Goal: Task Accomplishment & Management: Use online tool/utility

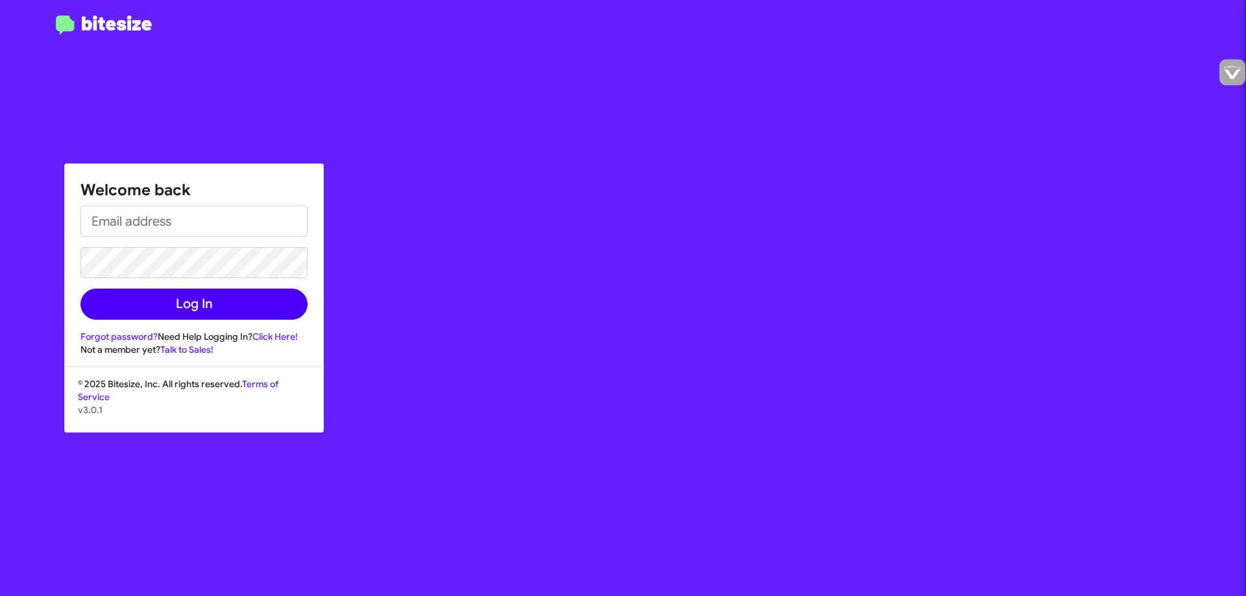
type input "[EMAIL_ADDRESS][DOMAIN_NAME]"
click at [197, 306] on button "Log In" at bounding box center [193, 304] width 227 height 31
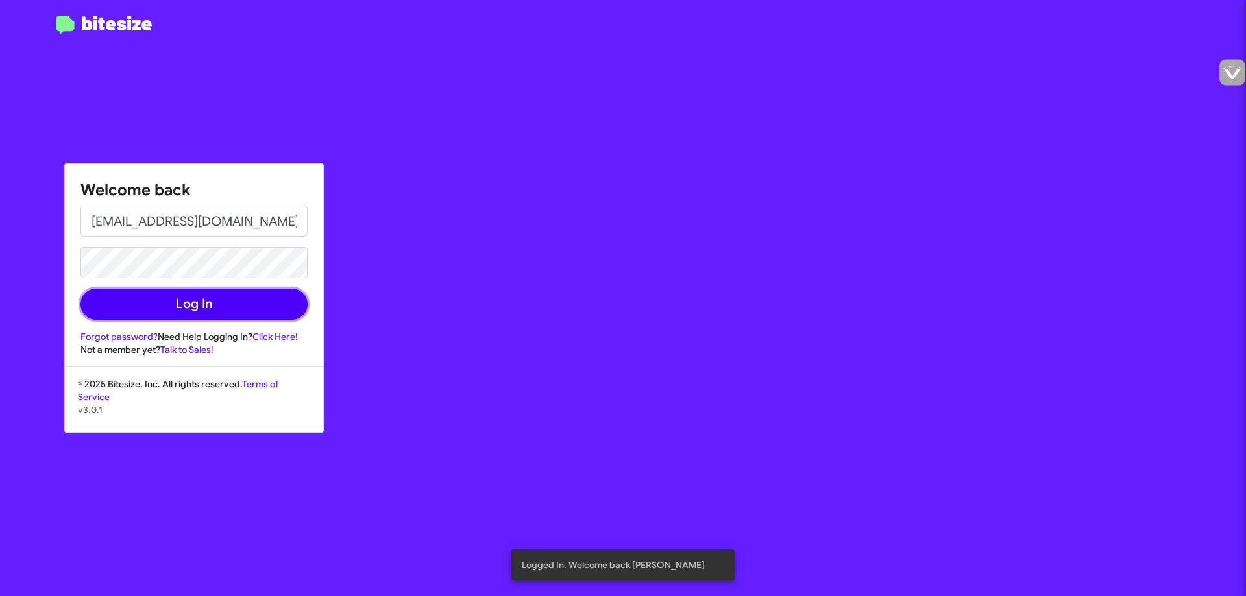
click at [167, 310] on button "Log In" at bounding box center [193, 304] width 227 height 31
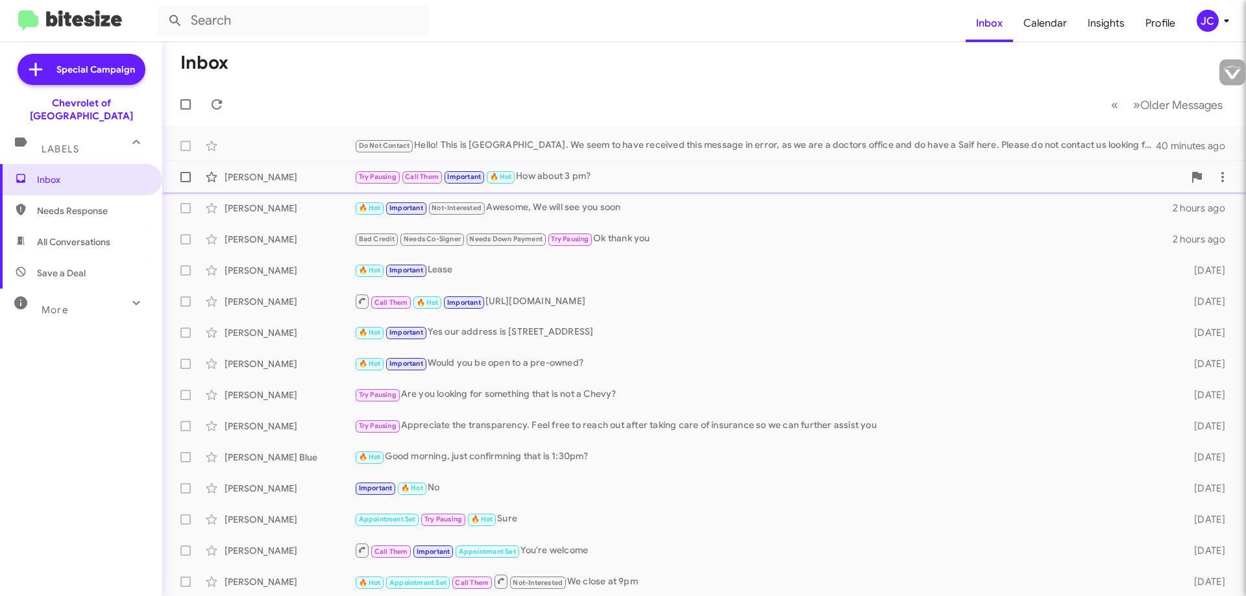
click at [779, 182] on div "Try Pausing Call Them Important 🔥 Hot How about 3 pm?" at bounding box center [768, 176] width 829 height 15
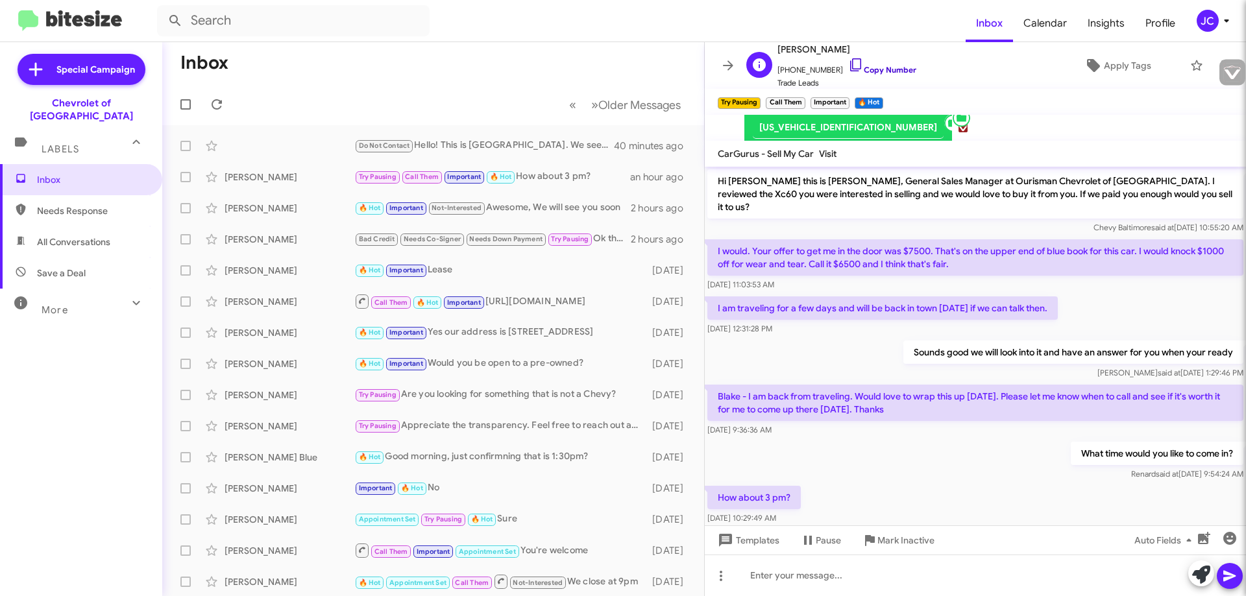
click at [859, 72] on link "Copy Number" at bounding box center [882, 70] width 68 height 10
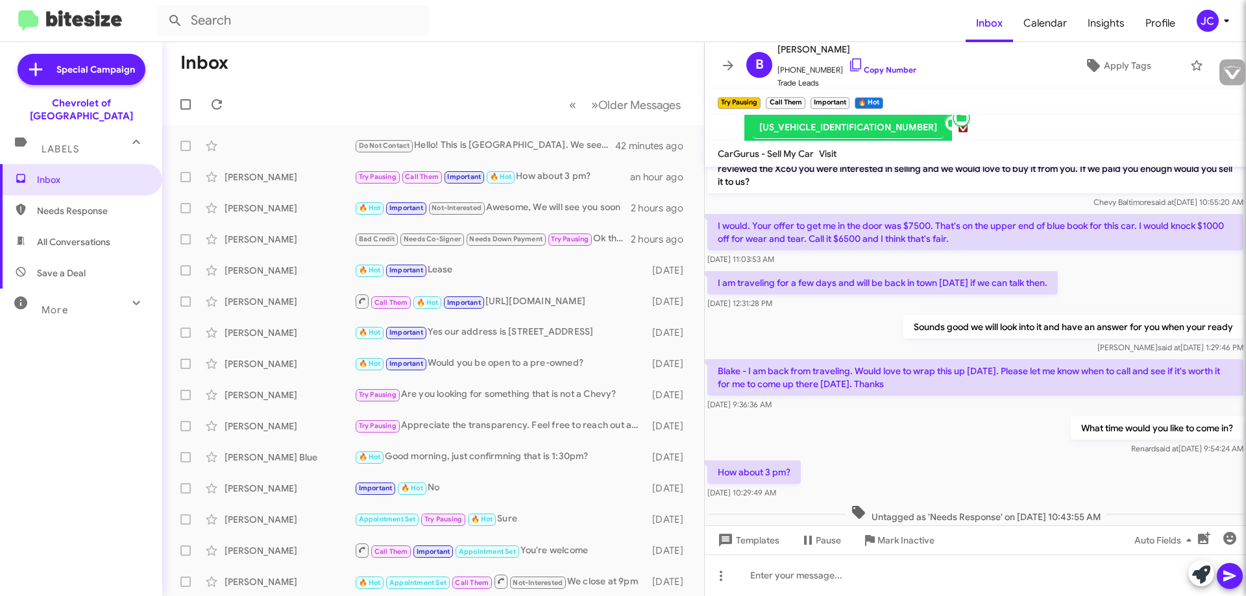
scroll to position [39, 0]
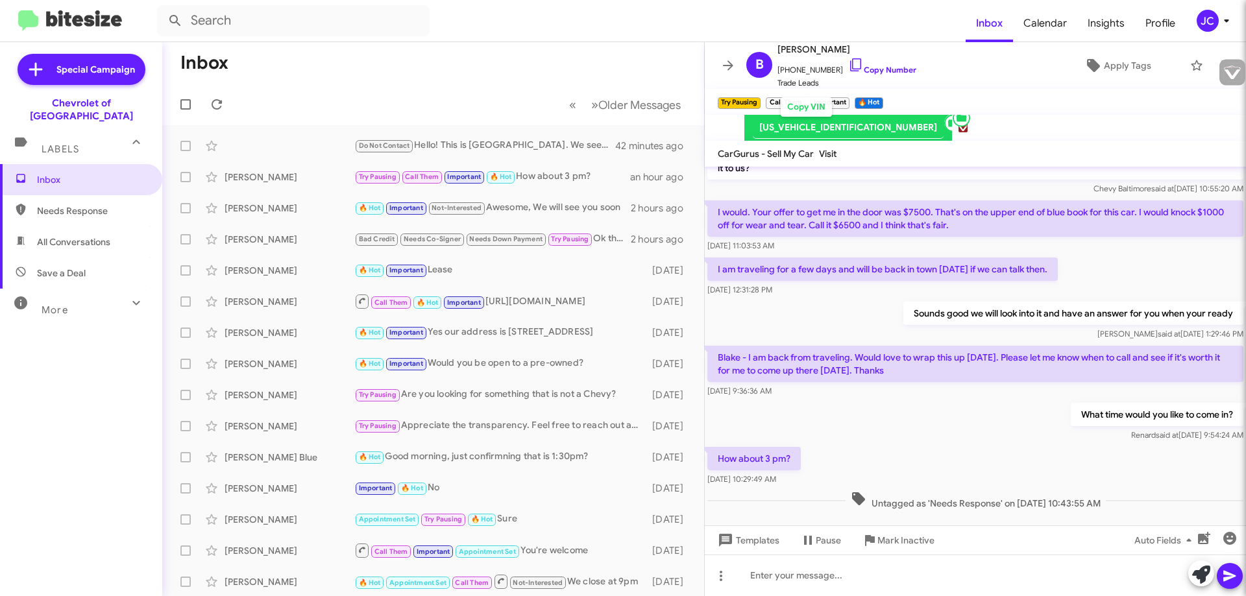
click at [812, 109] on button "Copy VIN" at bounding box center [806, 106] width 51 height 19
